Goal: Transaction & Acquisition: Subscribe to service/newsletter

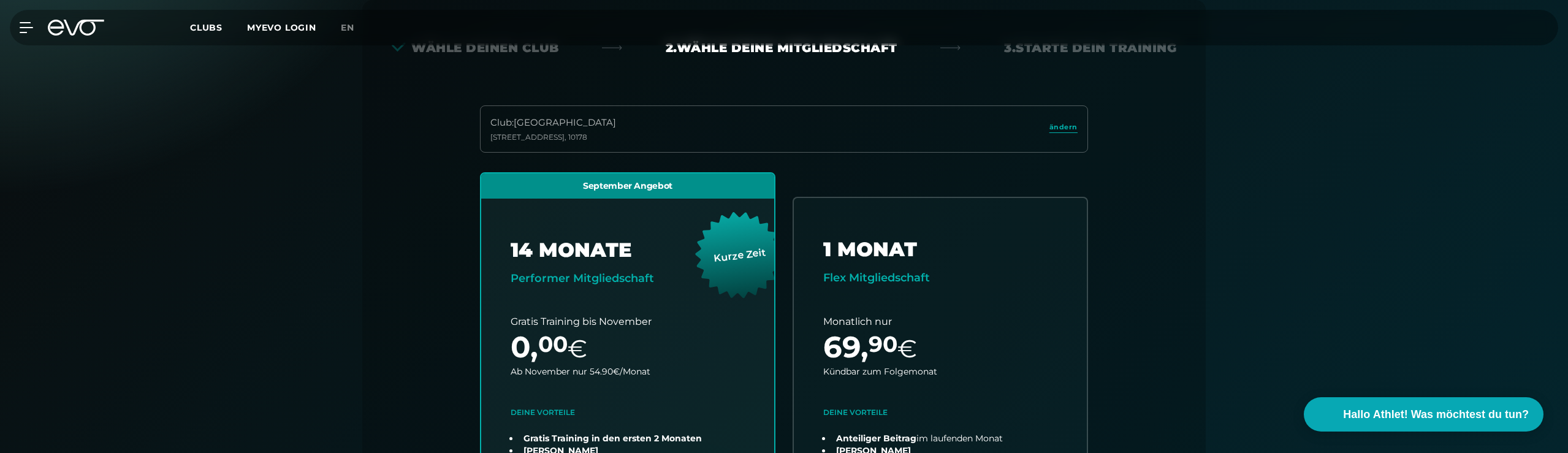
click at [343, 251] on div "Wähle deinen Club 2. Wähle deine Mitgliedschaft 3. Starte dein Training Club : …" at bounding box center [784, 445] width 882 height 969
